Goal: Information Seeking & Learning: Learn about a topic

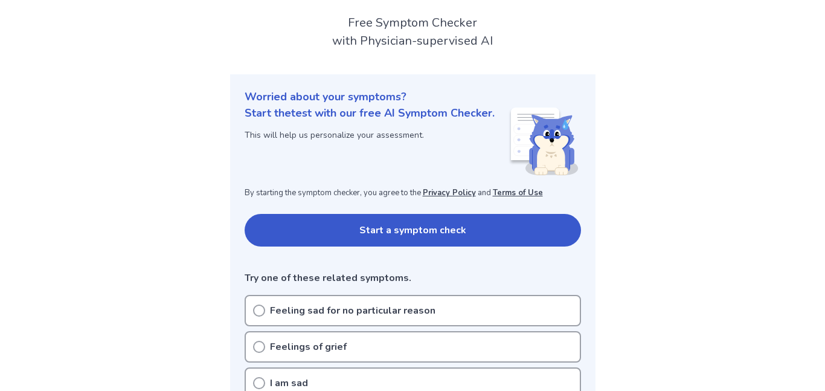
scroll to position [72, 0]
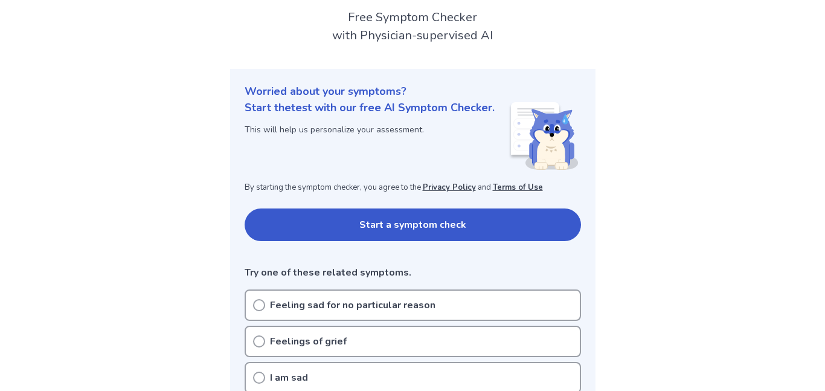
click at [400, 213] on button "Start a symptom check" at bounding box center [413, 224] width 336 height 33
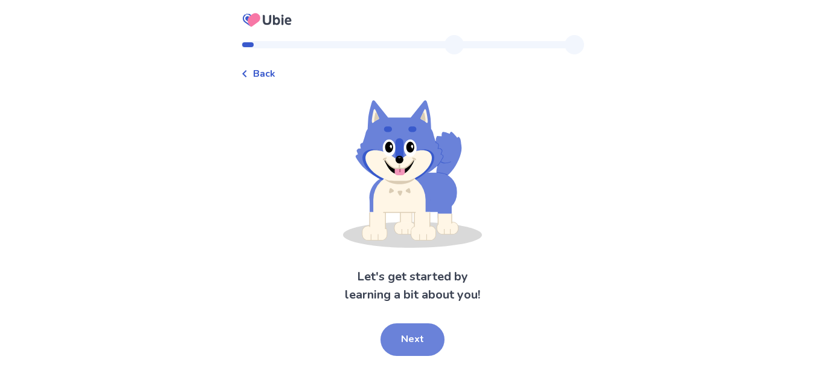
click at [423, 353] on button "Next" at bounding box center [413, 339] width 64 height 33
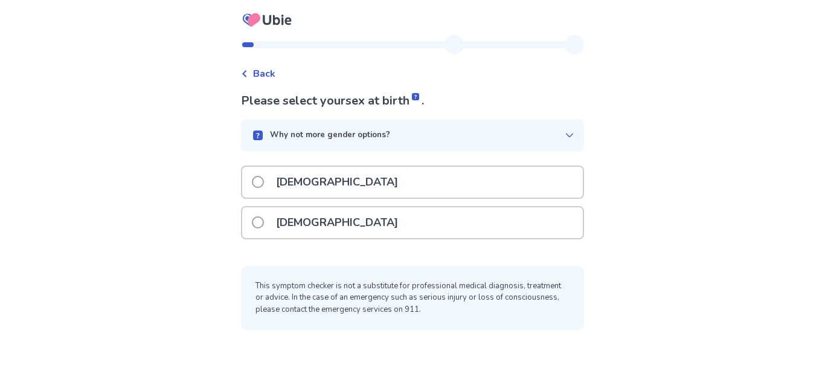
click at [393, 220] on div "[DEMOGRAPHIC_DATA]" at bounding box center [412, 222] width 341 height 31
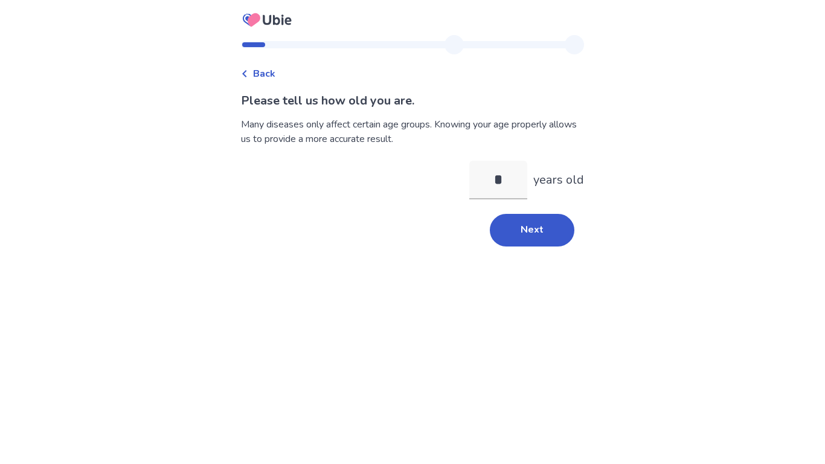
type input "**"
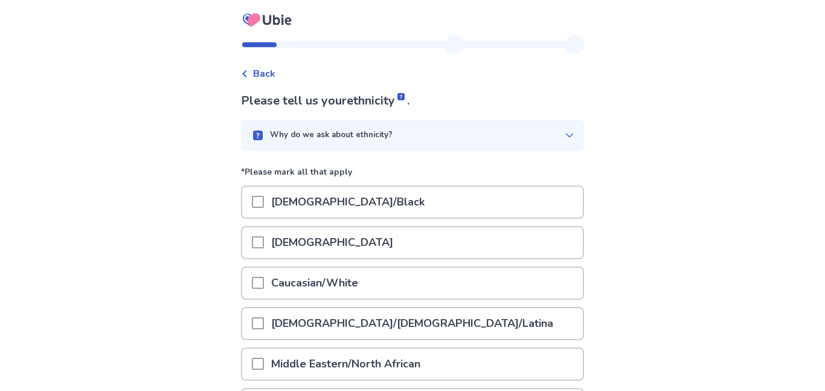
scroll to position [24, 0]
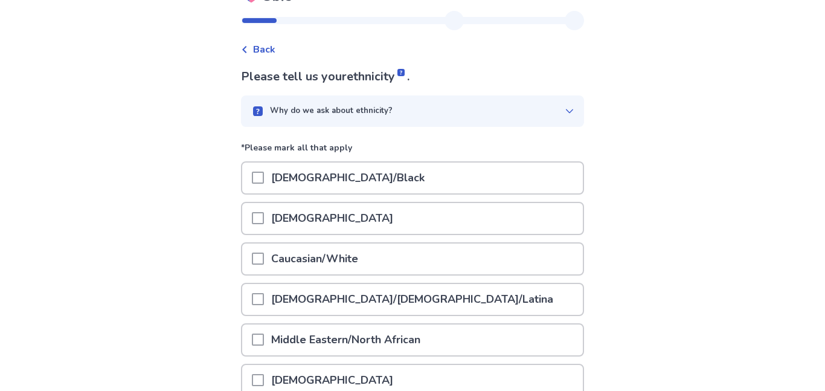
click at [321, 169] on p "[DEMOGRAPHIC_DATA]/Black" at bounding box center [348, 177] width 168 height 31
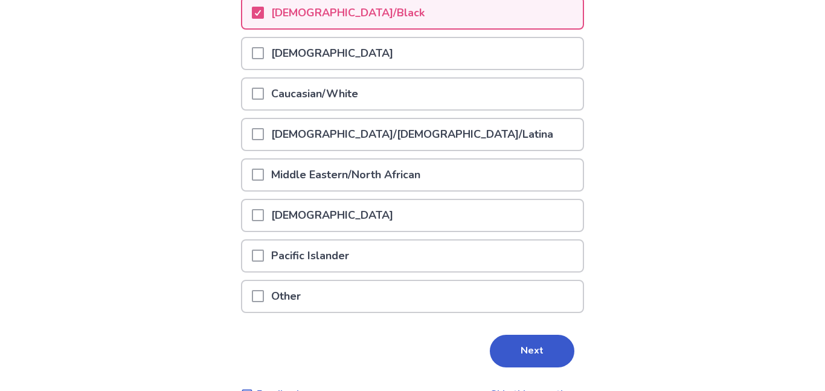
scroll to position [219, 0]
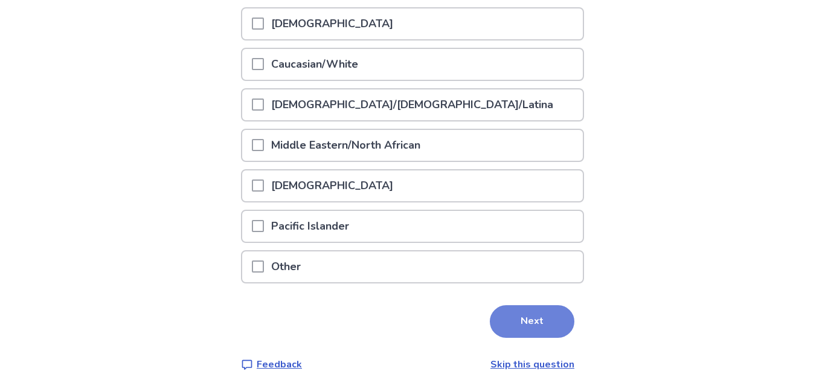
click at [490, 331] on button "Next" at bounding box center [532, 321] width 85 height 33
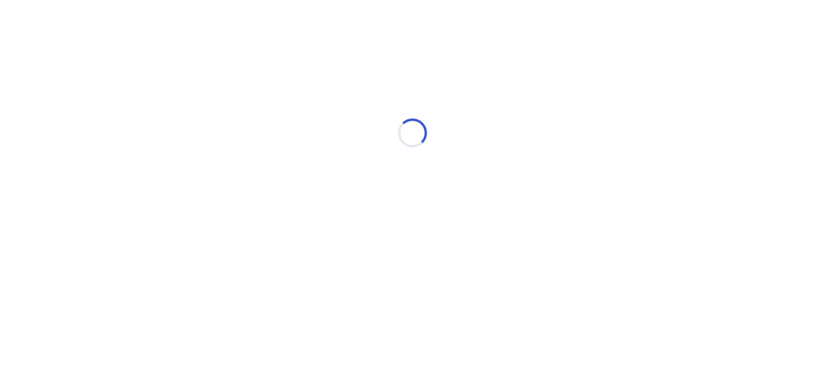
scroll to position [0, 0]
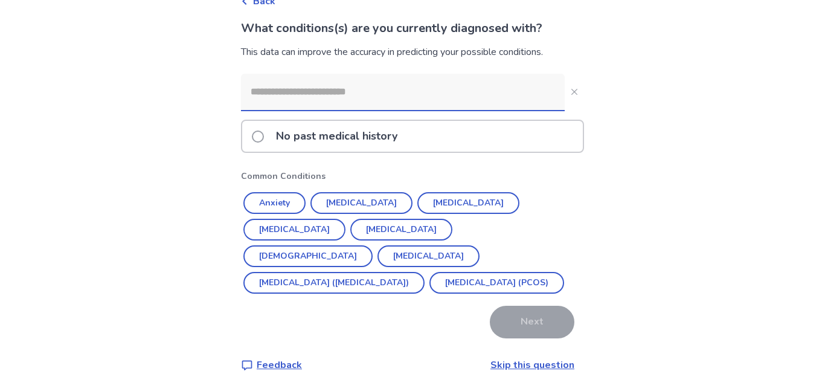
scroll to position [73, 0]
click at [524, 362] on link "Skip this question" at bounding box center [533, 364] width 84 height 13
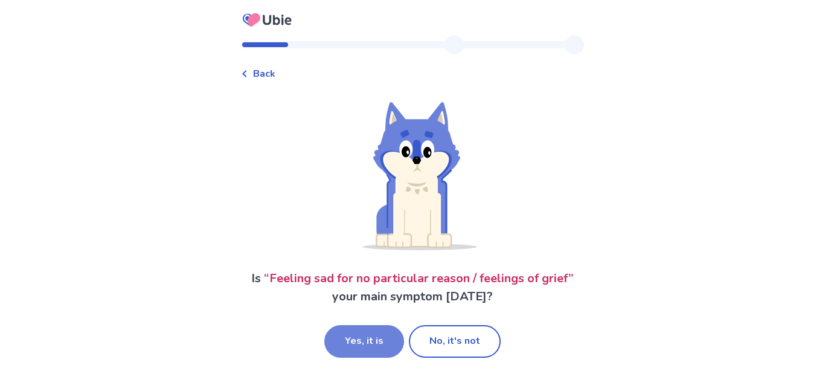
click at [395, 338] on button "Yes, it is" at bounding box center [364, 341] width 80 height 33
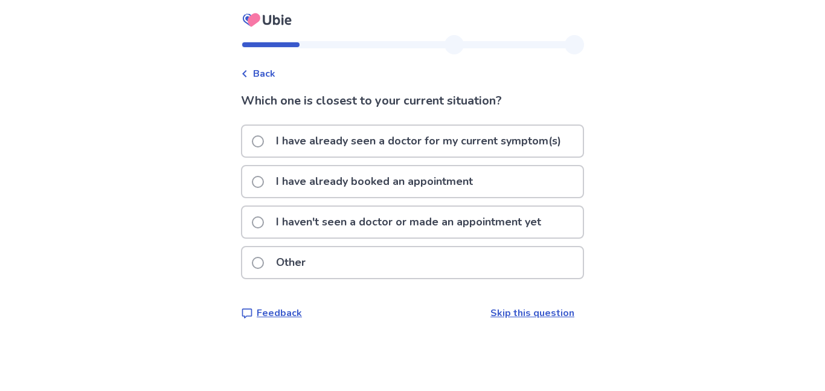
click at [388, 220] on p "I haven't seen a doctor or made an appointment yet" at bounding box center [409, 222] width 280 height 31
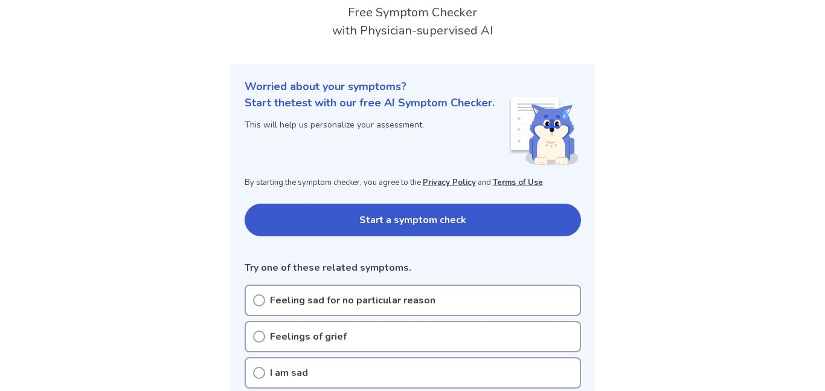
scroll to position [72, 0]
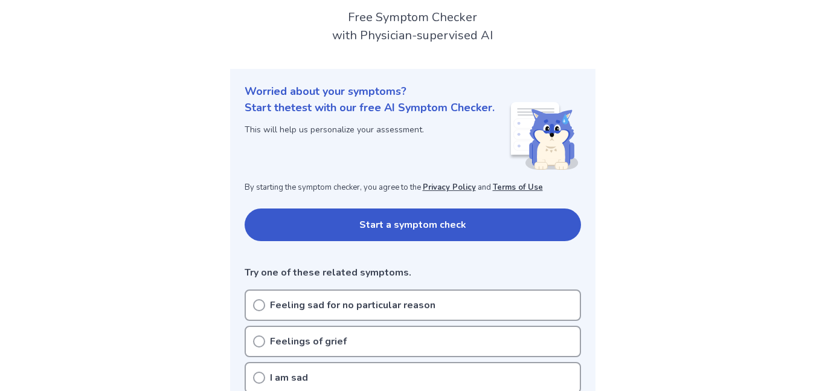
click at [410, 230] on button "Start a symptom check" at bounding box center [413, 224] width 336 height 33
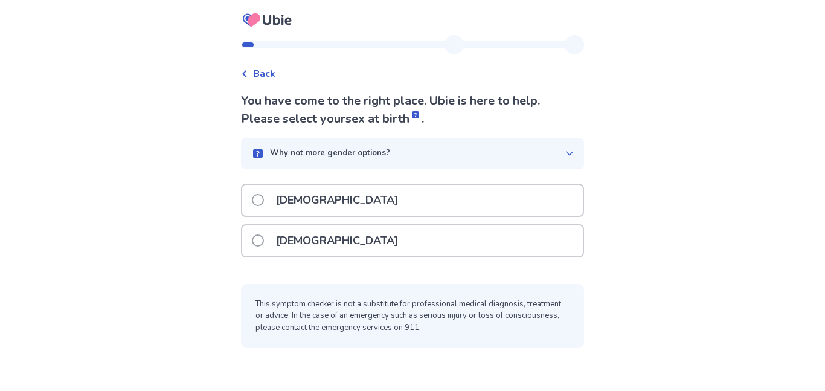
click at [400, 239] on div "[DEMOGRAPHIC_DATA]" at bounding box center [412, 240] width 341 height 31
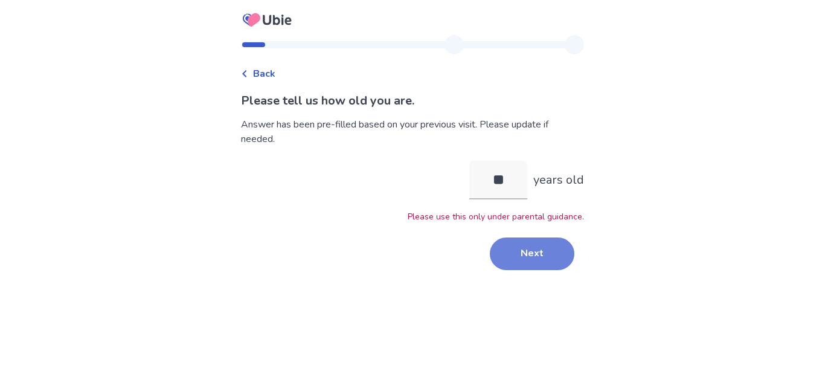
click at [532, 255] on button "Next" at bounding box center [532, 253] width 85 height 33
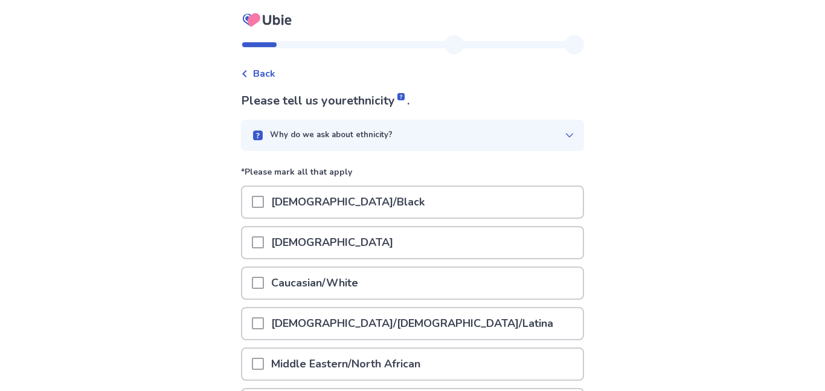
click at [474, 205] on div "African American/Black" at bounding box center [412, 202] width 341 height 31
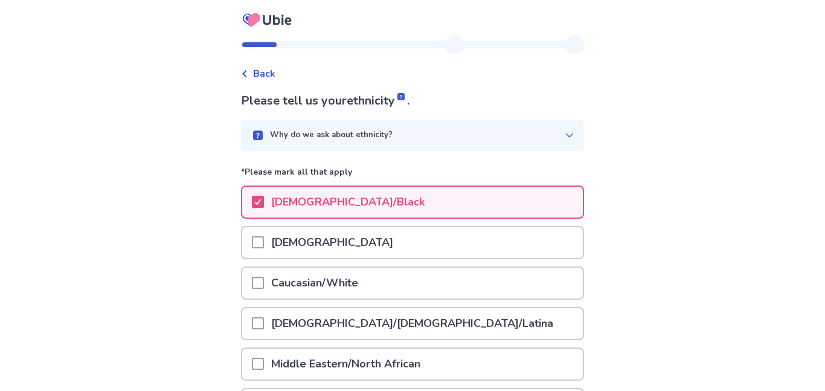
click at [797, 193] on div "Back Please tell us your ethnicity . Why do we ask about ethnicity? *Please mar…" at bounding box center [412, 305] width 825 height 610
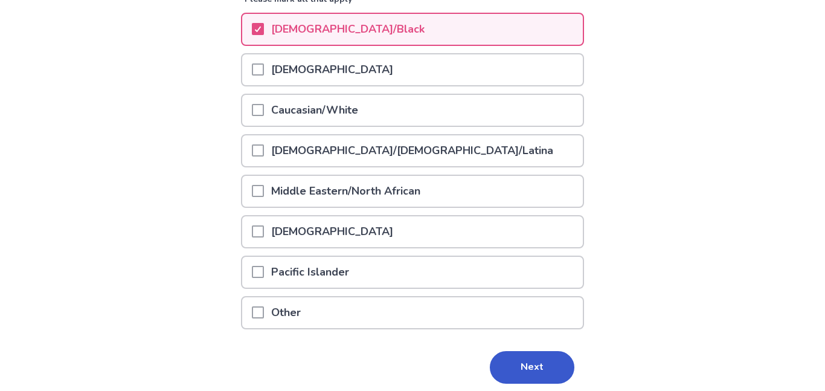
scroll to position [219, 0]
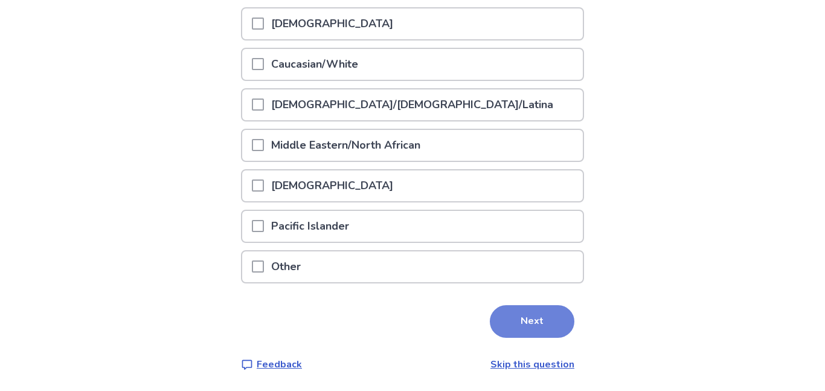
click at [537, 328] on button "Next" at bounding box center [532, 321] width 85 height 33
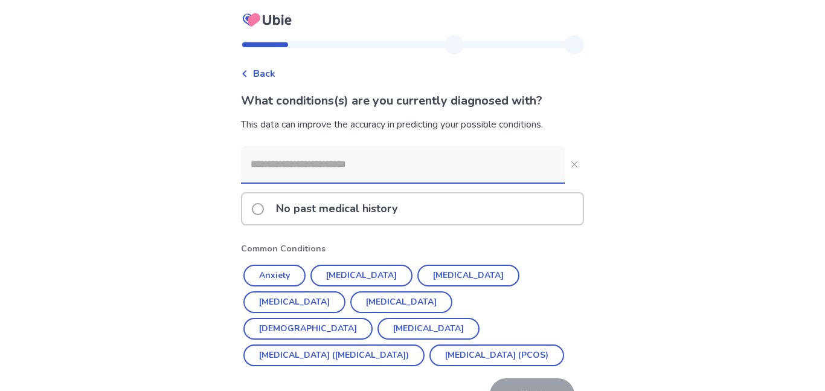
click at [376, 209] on p "No past medical history" at bounding box center [337, 208] width 136 height 31
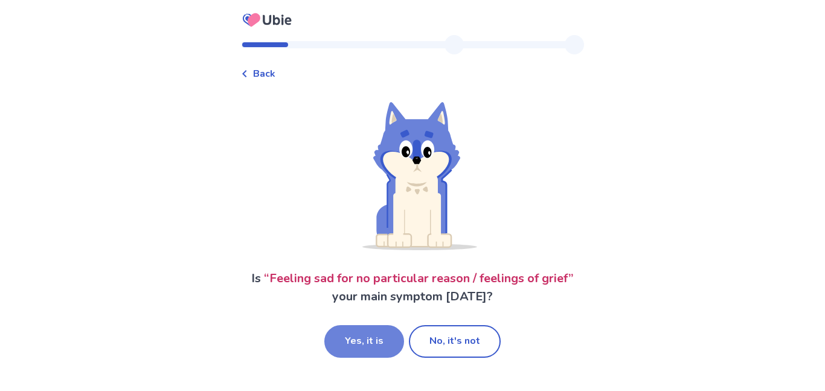
click at [382, 344] on button "Yes, it is" at bounding box center [364, 341] width 80 height 33
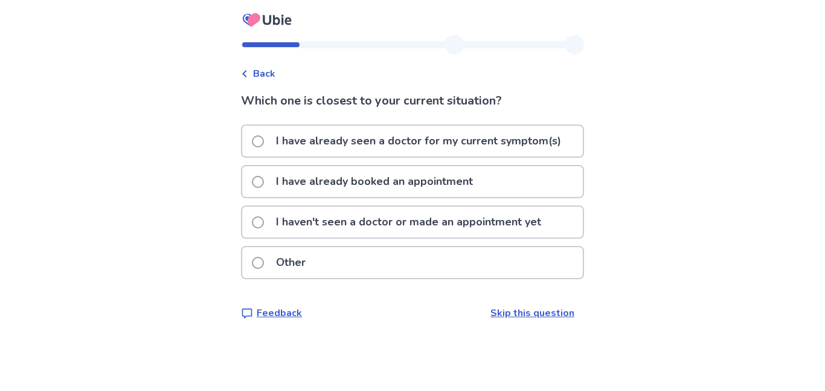
click at [457, 225] on p "I haven't seen a doctor or made an appointment yet" at bounding box center [409, 222] width 280 height 31
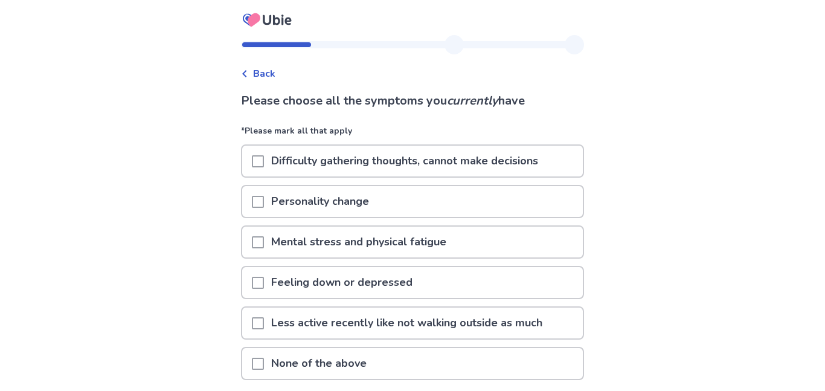
click at [632, 217] on div "Back Please choose all the symptoms you currently have *Please mark all that ap…" at bounding box center [412, 243] width 825 height 487
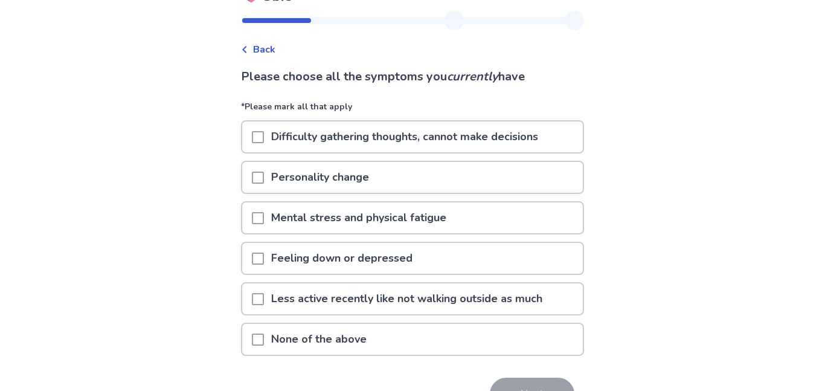
scroll to position [48, 0]
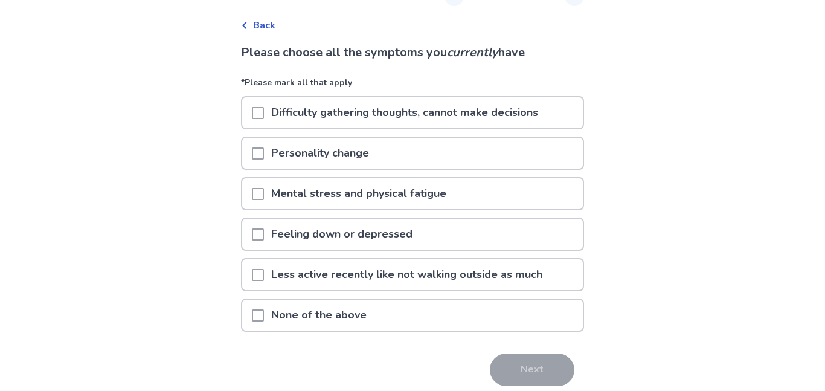
click at [500, 234] on div "Feeling down or depressed" at bounding box center [412, 234] width 341 height 31
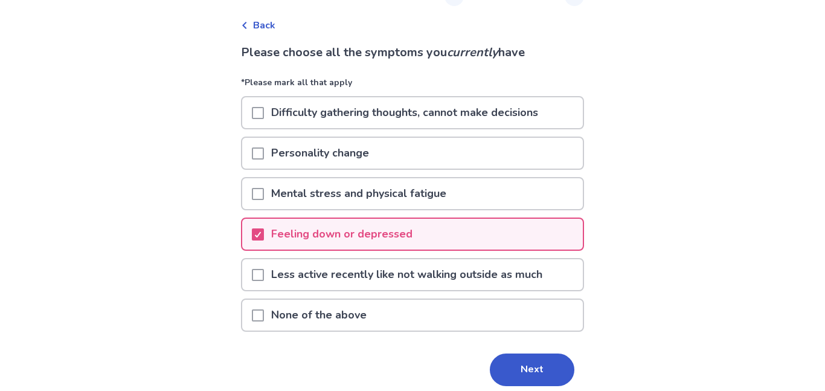
click at [457, 121] on p "Difficulty gathering thoughts, cannot make decisions" at bounding box center [405, 112] width 282 height 31
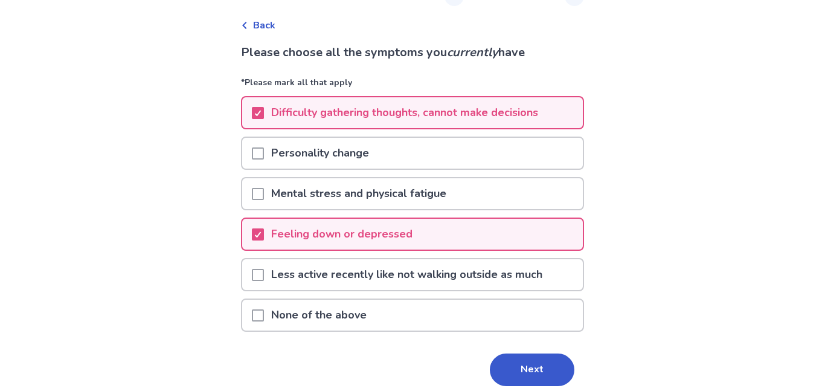
click at [454, 144] on div "Personality change" at bounding box center [412, 153] width 341 height 31
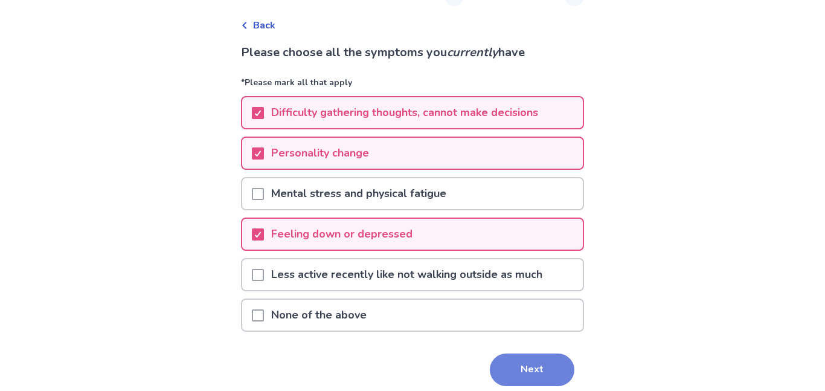
click at [516, 363] on button "Next" at bounding box center [532, 369] width 85 height 33
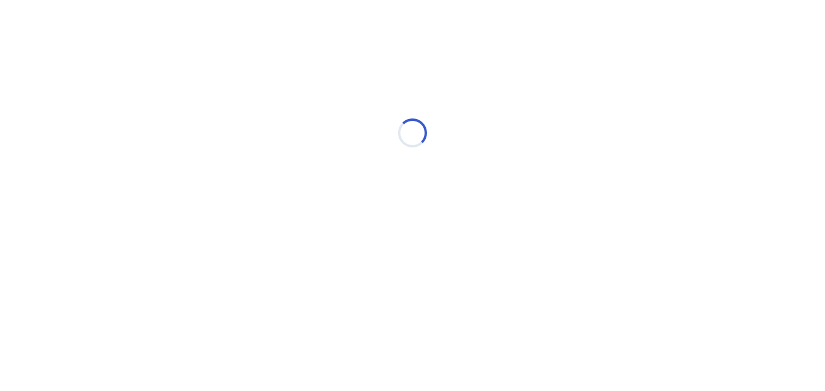
scroll to position [0, 0]
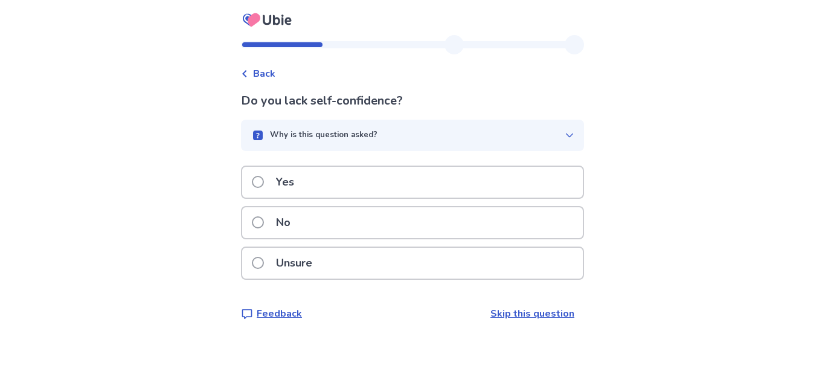
click at [349, 178] on div "Yes" at bounding box center [412, 182] width 341 height 31
click at [362, 254] on div "Unsure" at bounding box center [412, 263] width 341 height 31
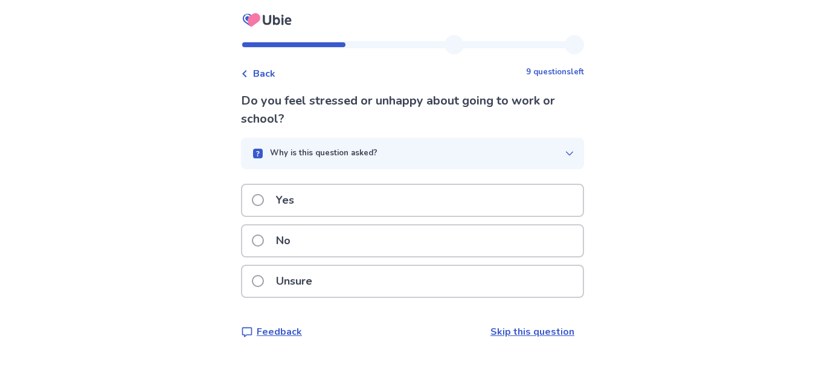
click at [358, 195] on div "Yes" at bounding box center [412, 200] width 341 height 31
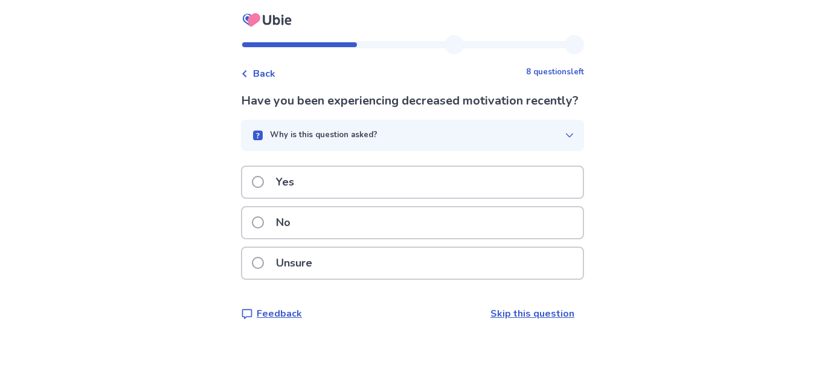
click at [358, 195] on div "Yes" at bounding box center [412, 182] width 341 height 31
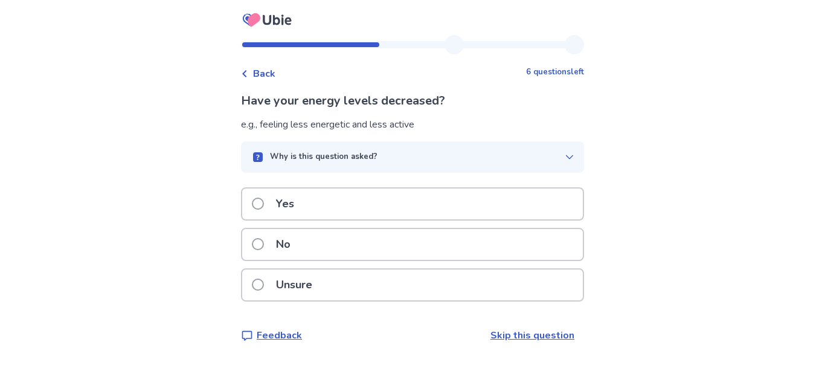
click at [346, 154] on p "Why is this question asked?" at bounding box center [324, 157] width 108 height 12
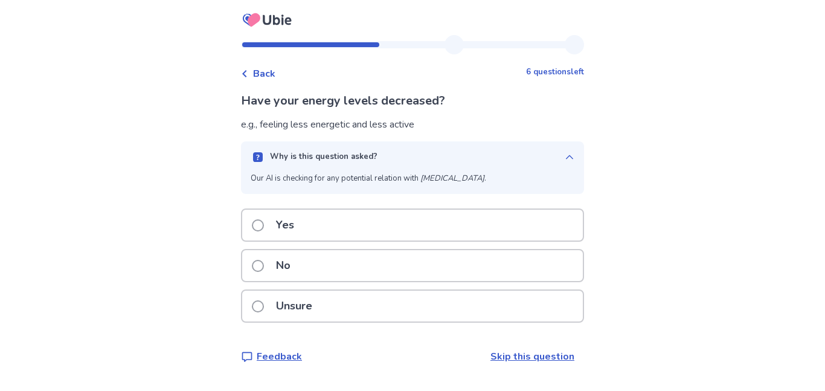
click at [346, 154] on p "Why is this question asked?" at bounding box center [324, 157] width 108 height 12
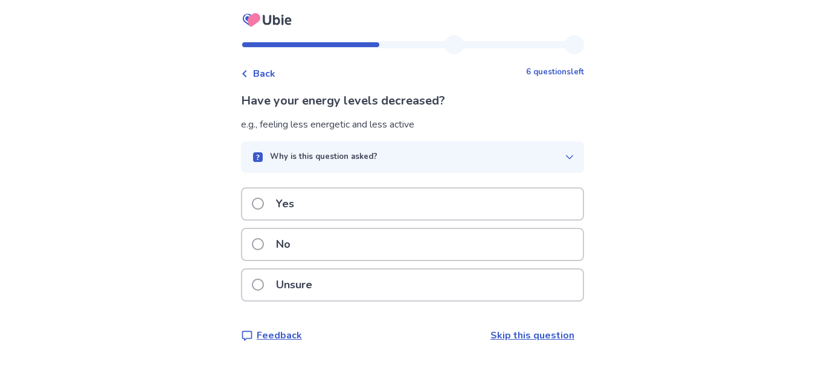
click at [317, 277] on p "Unsure" at bounding box center [294, 284] width 51 height 31
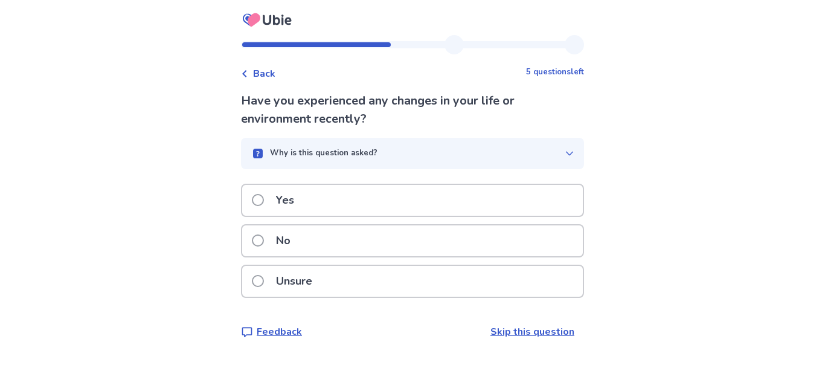
click at [363, 293] on div "Unsure" at bounding box center [412, 281] width 341 height 31
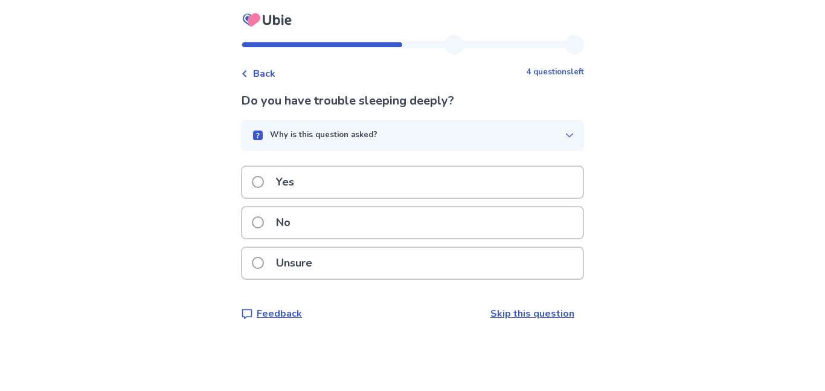
click at [339, 187] on div "Yes" at bounding box center [412, 182] width 341 height 31
click at [364, 262] on div "Unsure" at bounding box center [412, 263] width 341 height 31
click at [338, 230] on div "No" at bounding box center [412, 222] width 341 height 31
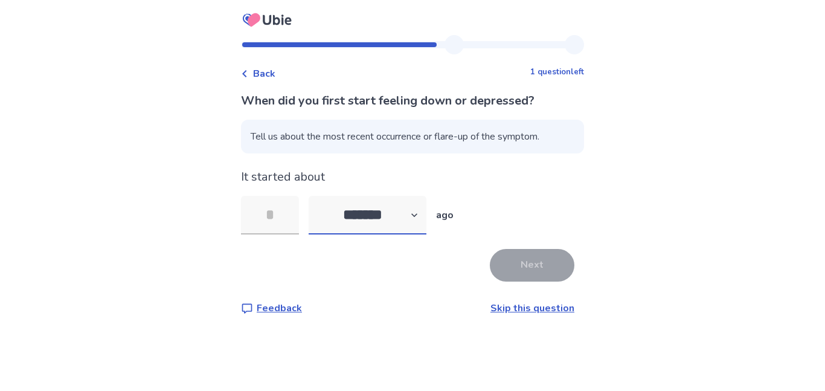
click at [415, 215] on select "******* ****** ******* ******** *******" at bounding box center [368, 215] width 118 height 39
select select "*"
click at [316, 196] on select "******* ****** ******* ******** *******" at bounding box center [368, 215] width 118 height 39
click at [275, 218] on input "tel" at bounding box center [270, 215] width 58 height 39
type input "*"
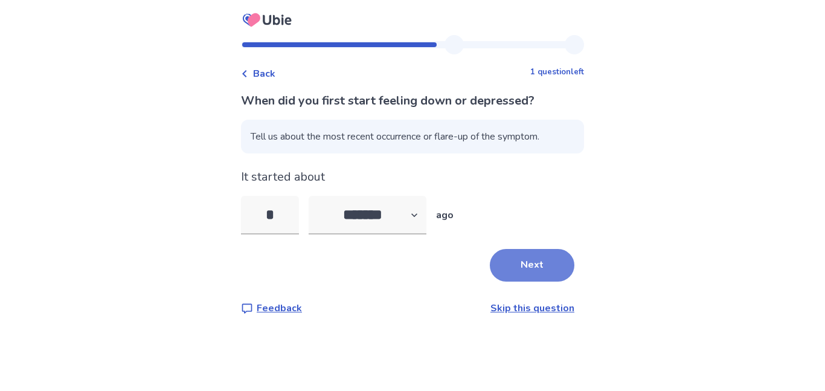
click at [536, 275] on button "Next" at bounding box center [532, 265] width 85 height 33
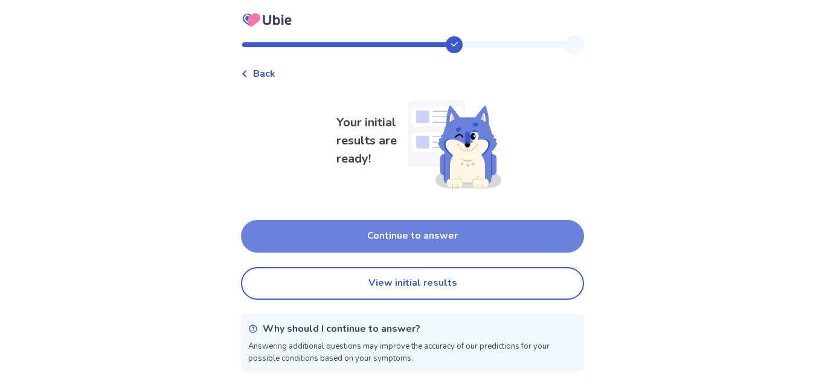
click at [434, 223] on button "Continue to answer" at bounding box center [412, 236] width 343 height 33
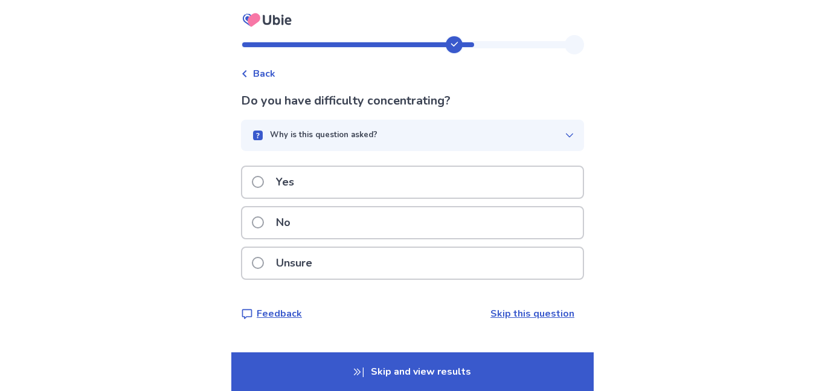
click at [213, 234] on div "Back Do you have difficulty concentrating? Why is this question asked? Our AI i…" at bounding box center [412, 195] width 825 height 391
click at [343, 190] on div "Yes" at bounding box center [412, 182] width 341 height 31
click at [376, 232] on div "No" at bounding box center [412, 222] width 341 height 31
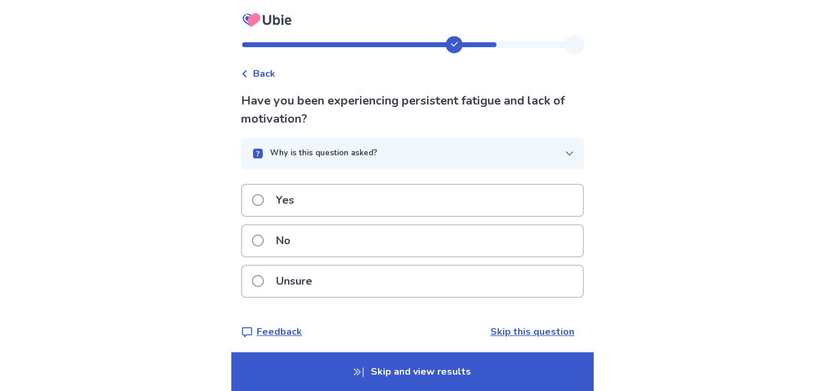
click at [385, 239] on div "No" at bounding box center [412, 240] width 341 height 31
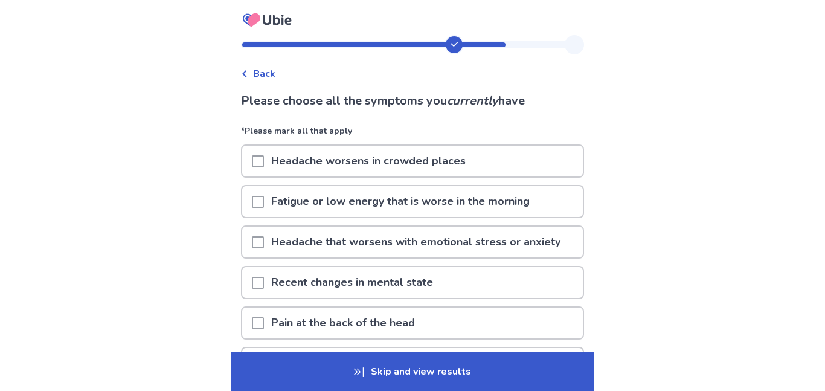
click at [213, 234] on div "Back Please choose all the symptoms you currently have *Please mark all that ap…" at bounding box center [412, 263] width 825 height 526
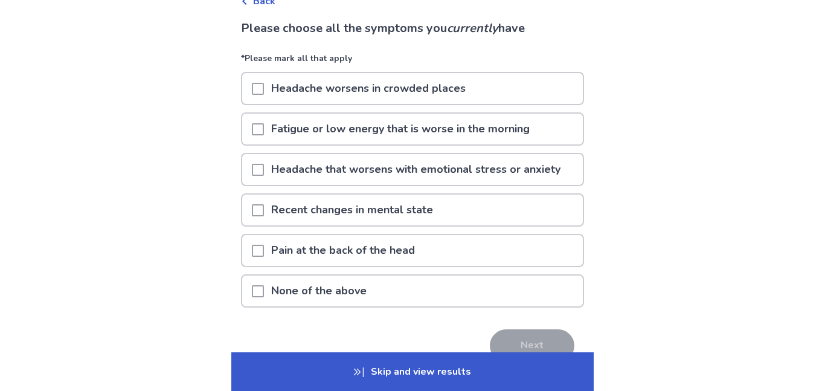
scroll to position [97, 0]
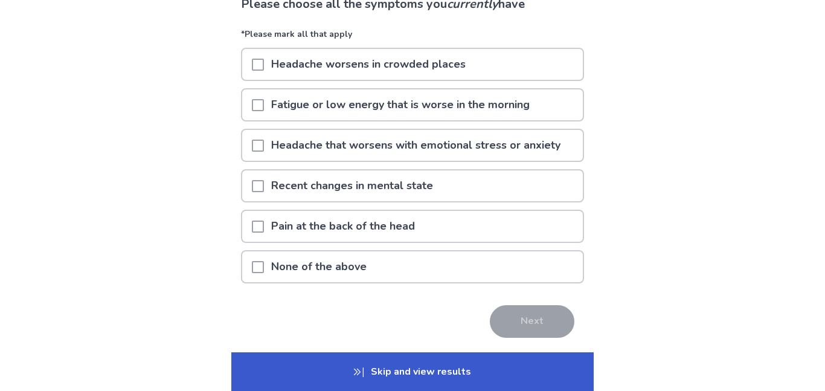
click at [461, 109] on p "Fatigue or low energy that is worse in the morning" at bounding box center [400, 104] width 273 height 31
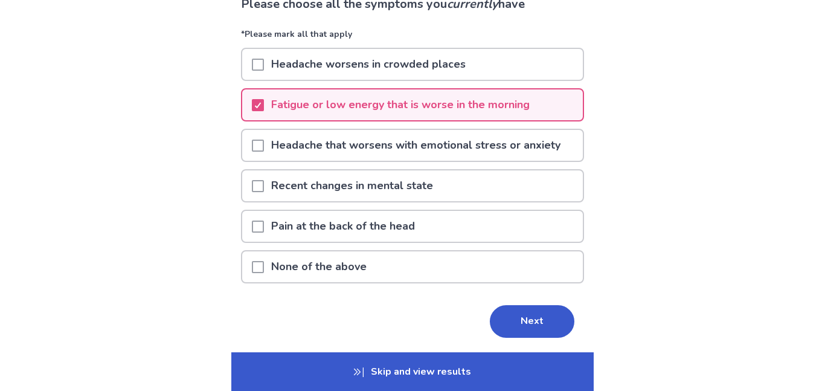
click at [428, 96] on p "Fatigue or low energy that is worse in the morning" at bounding box center [400, 104] width 273 height 31
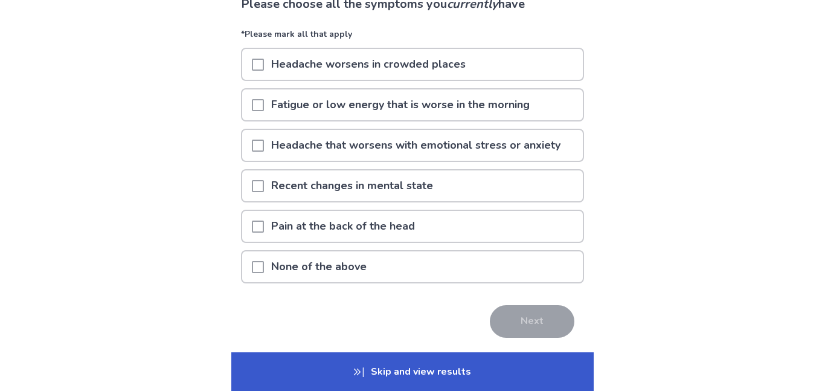
click at [439, 188] on p "Recent changes in mental state" at bounding box center [352, 185] width 176 height 31
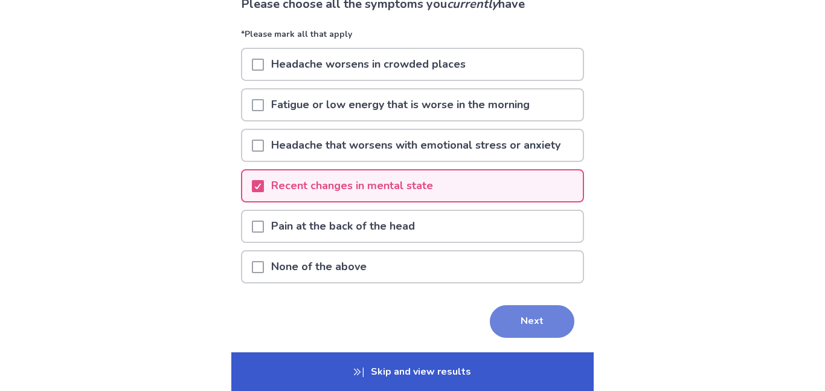
click at [527, 326] on button "Next" at bounding box center [532, 321] width 85 height 33
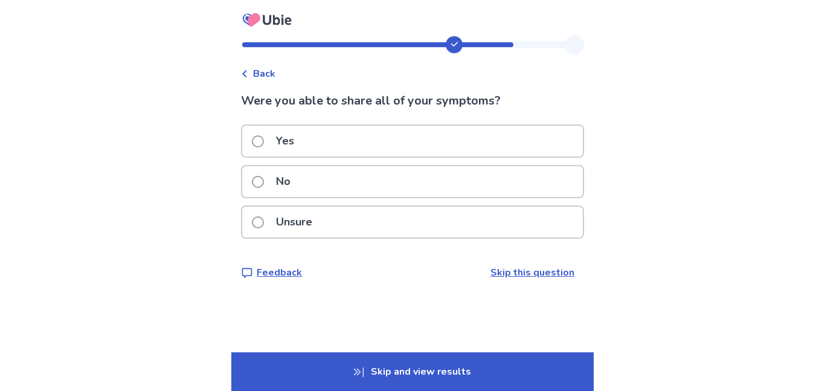
click at [391, 149] on div "Yes" at bounding box center [412, 141] width 341 height 31
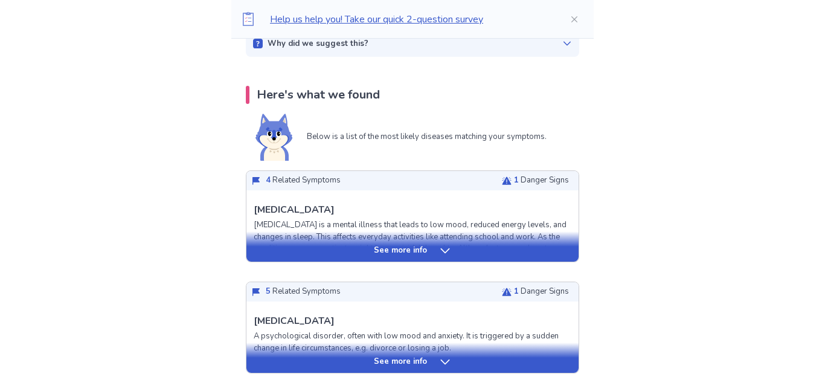
scroll to position [217, 0]
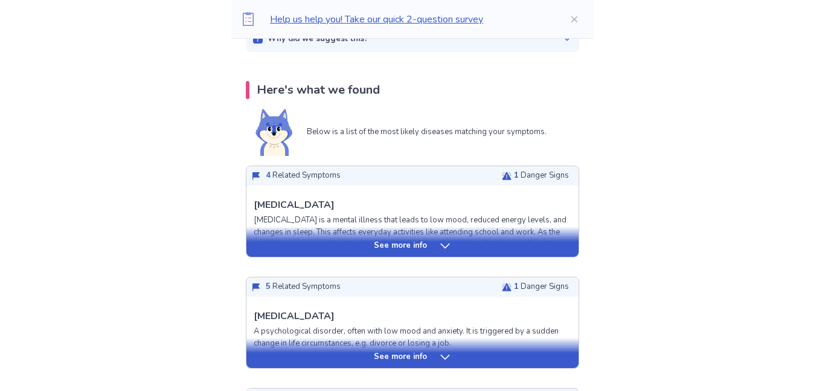
click at [296, 254] on div "See more info" at bounding box center [412, 242] width 332 height 30
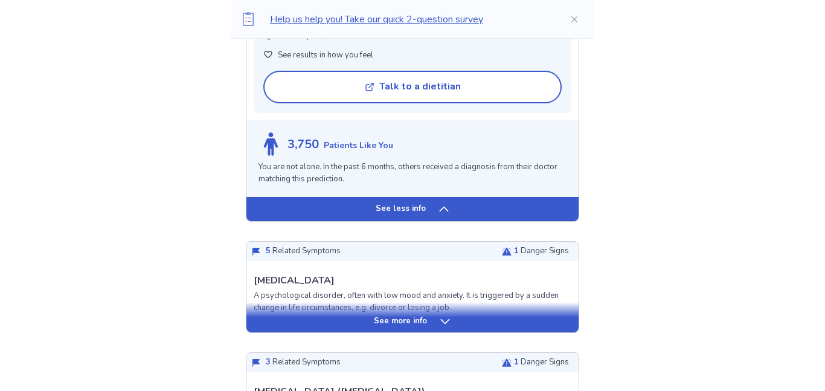
scroll to position [1015, 0]
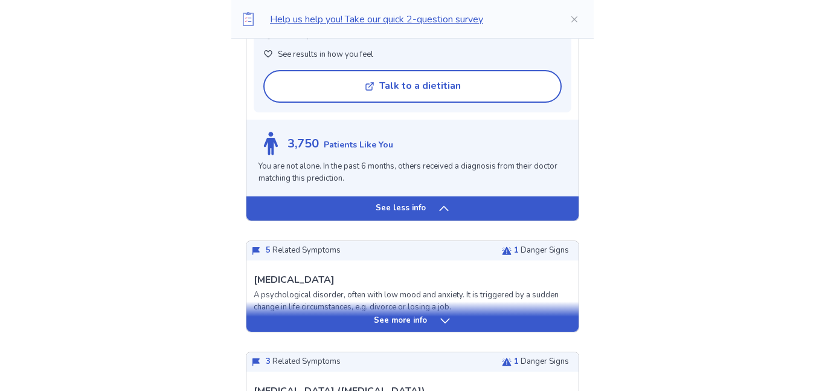
click at [497, 213] on div "See less info" at bounding box center [412, 208] width 332 height 24
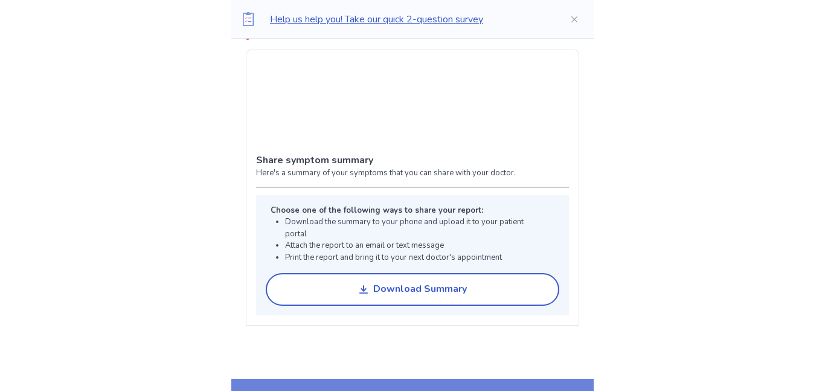
scroll to position [857, 0]
